Goal: Navigation & Orientation: Find specific page/section

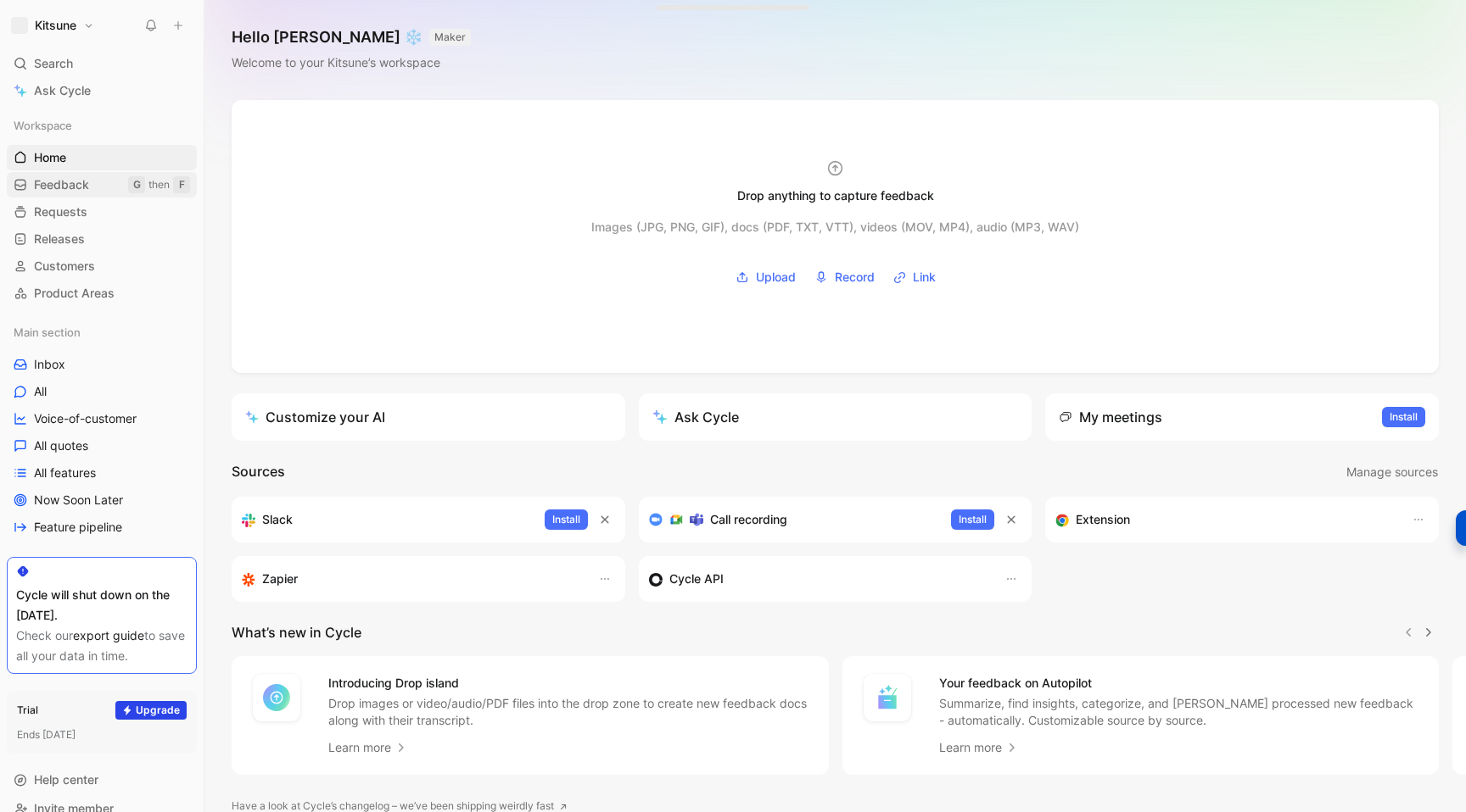
click at [75, 186] on span "Feedback" at bounding box center [62, 185] width 56 height 17
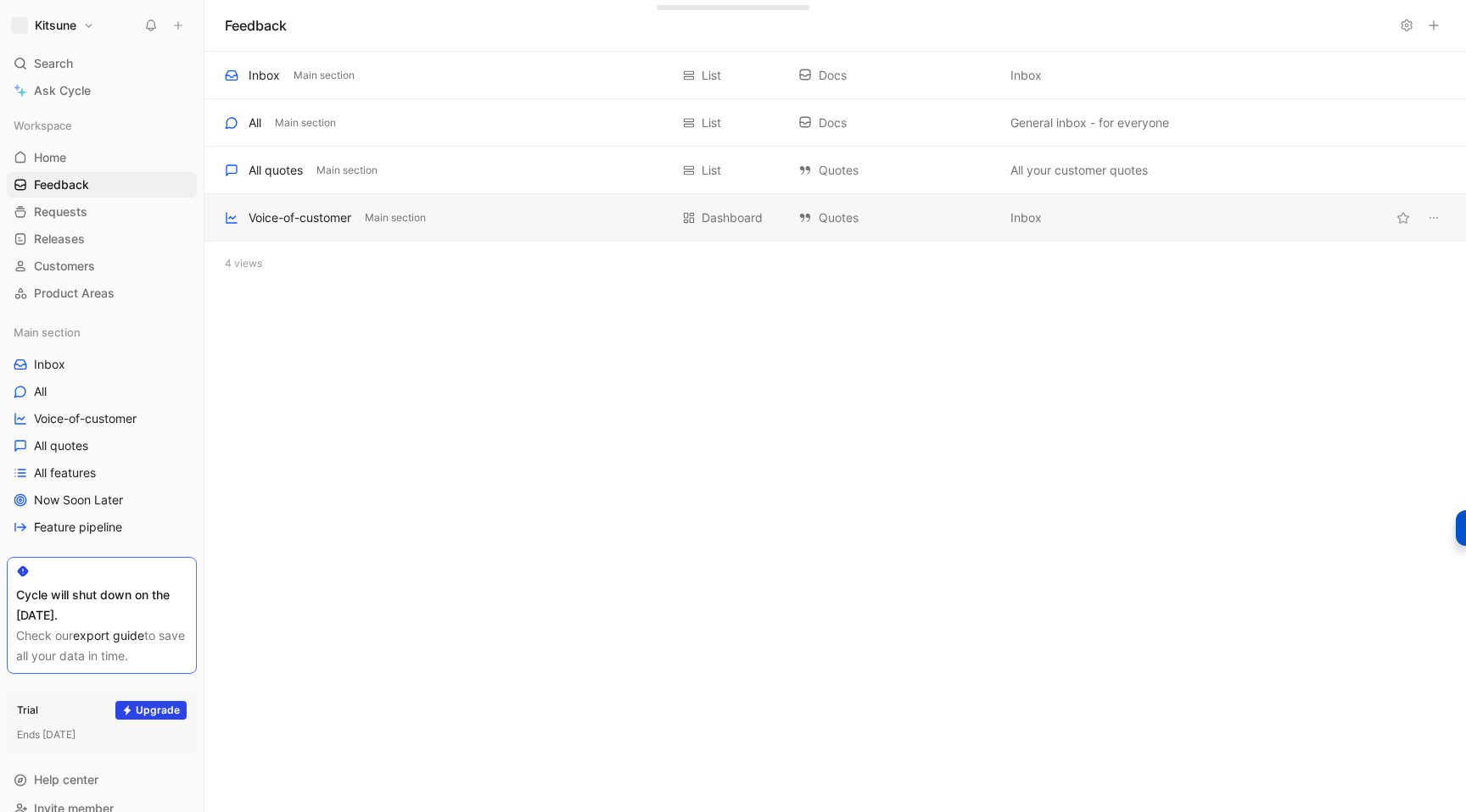
click at [563, 203] on div "Voice-of-customer Main section Dashboard Quotes Inbox" at bounding box center [836, 218] width 1262 height 48
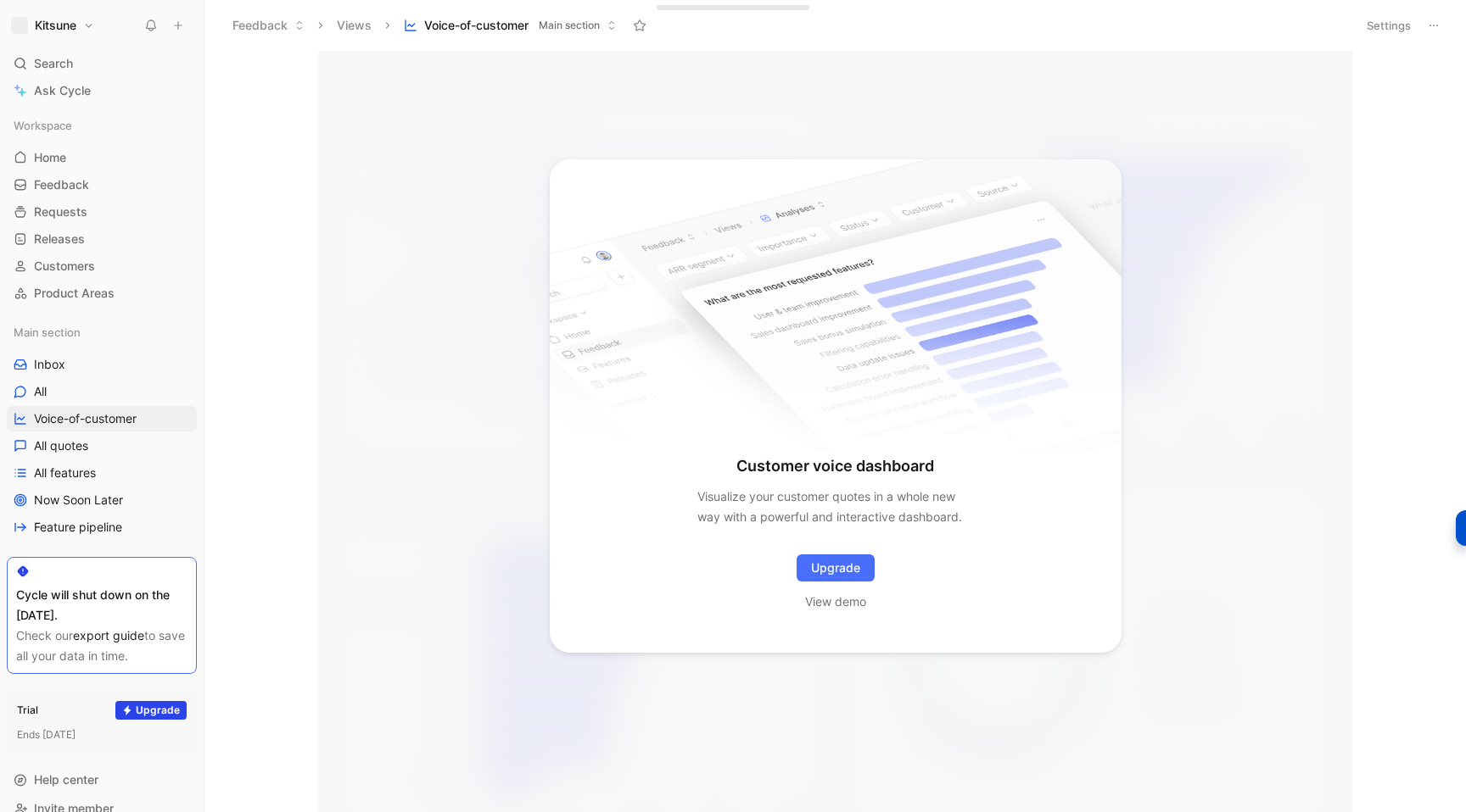
click at [356, 25] on button "Views" at bounding box center [354, 25] width 50 height 25
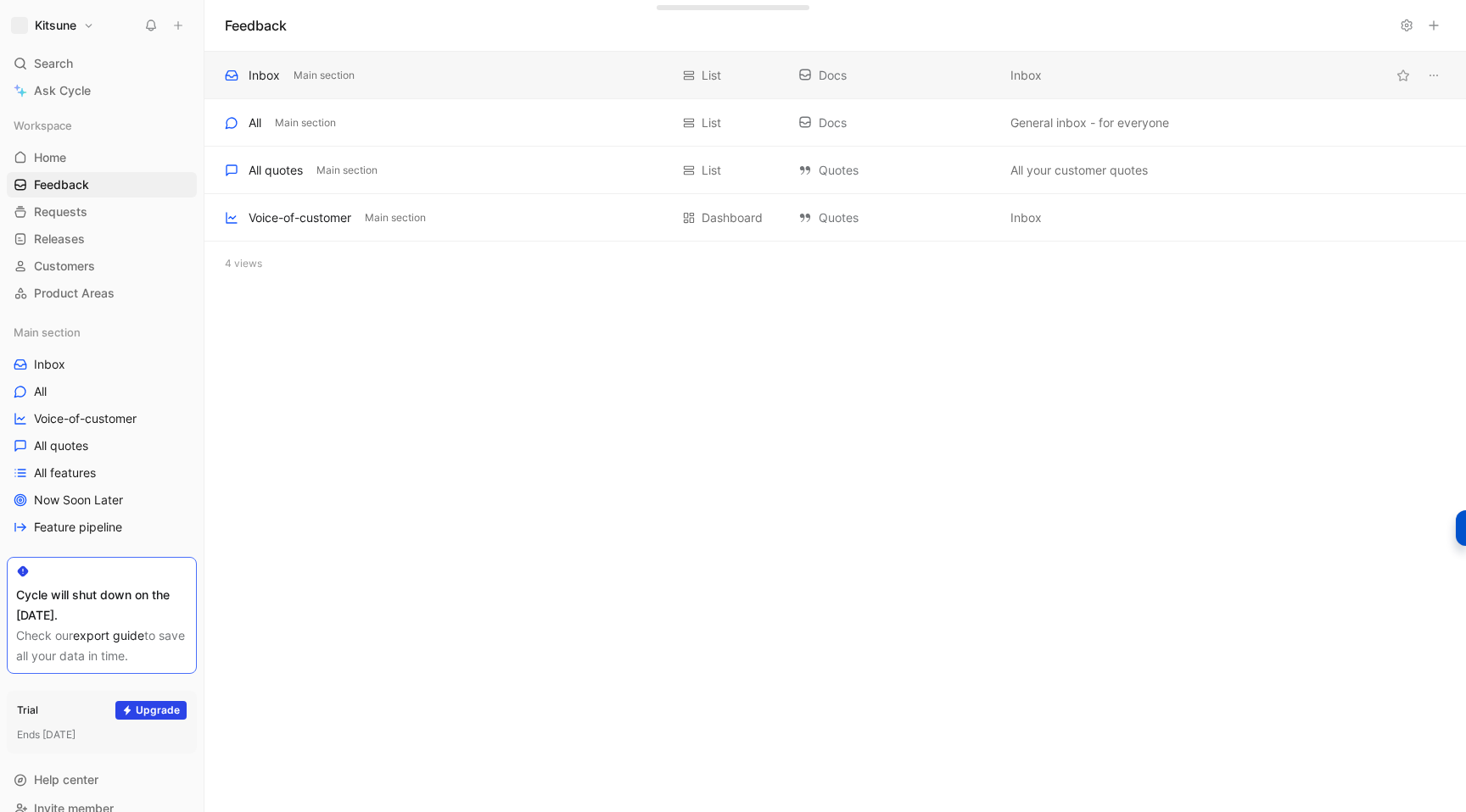
click at [490, 94] on div "Inbox Main section List Docs Inbox" at bounding box center [836, 75] width 1262 height 48
